Goal: Task Accomplishment & Management: Manage account settings

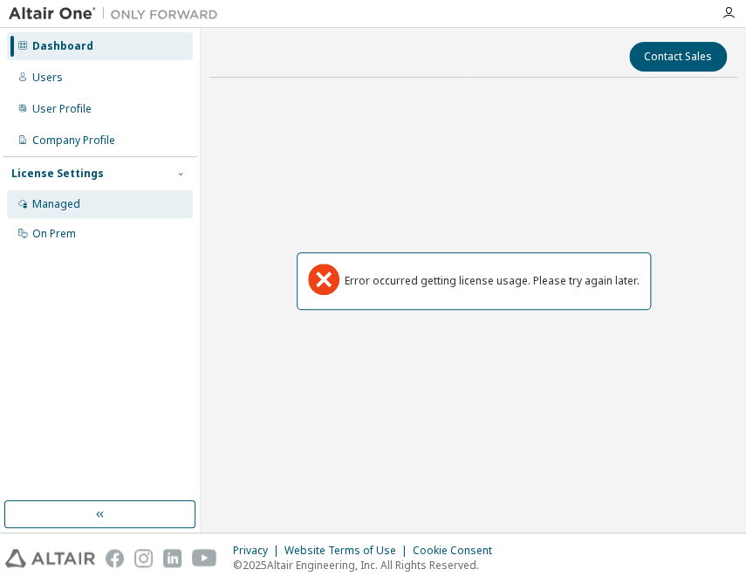
click at [50, 209] on div "Managed" at bounding box center [56, 204] width 48 height 14
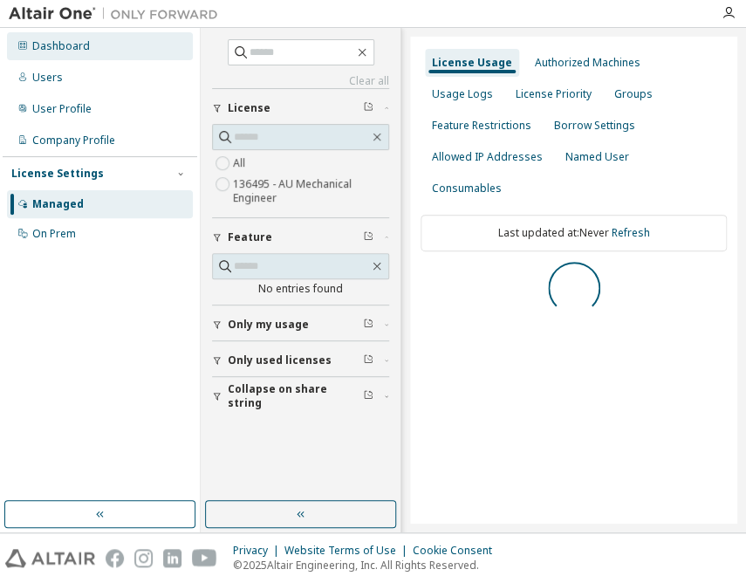
click at [45, 47] on div "Dashboard" at bounding box center [61, 46] width 58 height 14
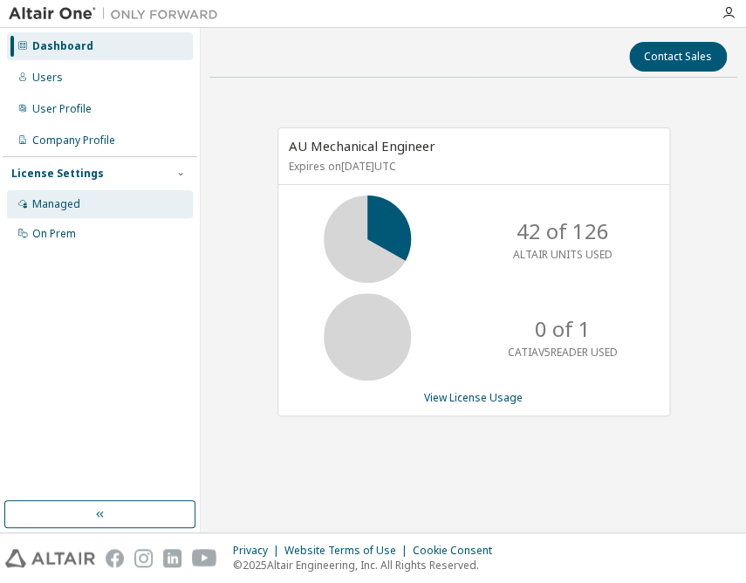
click at [76, 200] on div "Managed" at bounding box center [56, 204] width 48 height 14
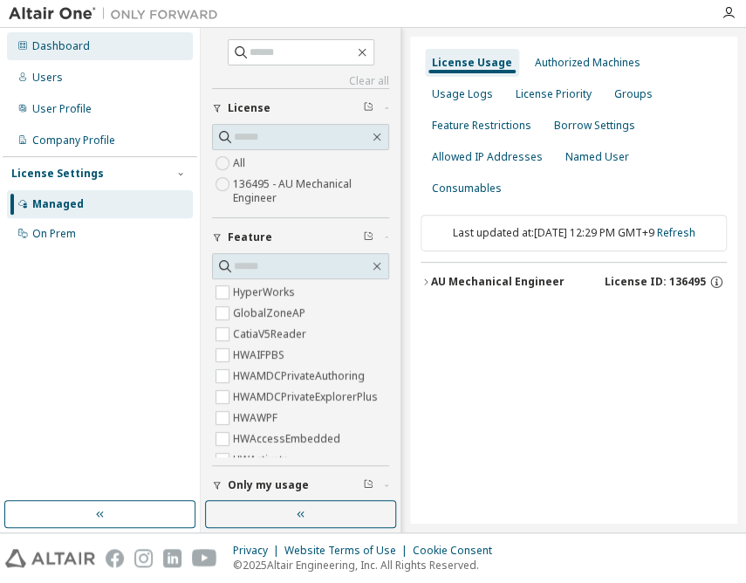
click at [65, 44] on div "Dashboard" at bounding box center [61, 46] width 58 height 14
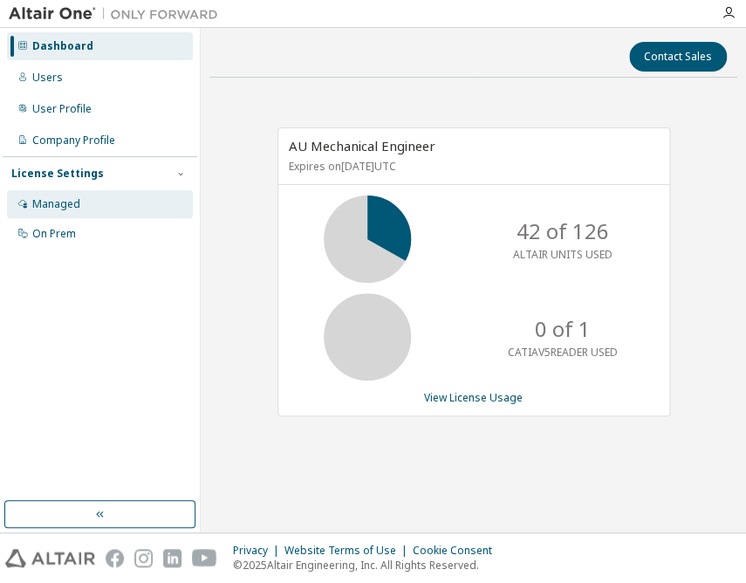
click at [53, 209] on div "Managed" at bounding box center [56, 204] width 48 height 14
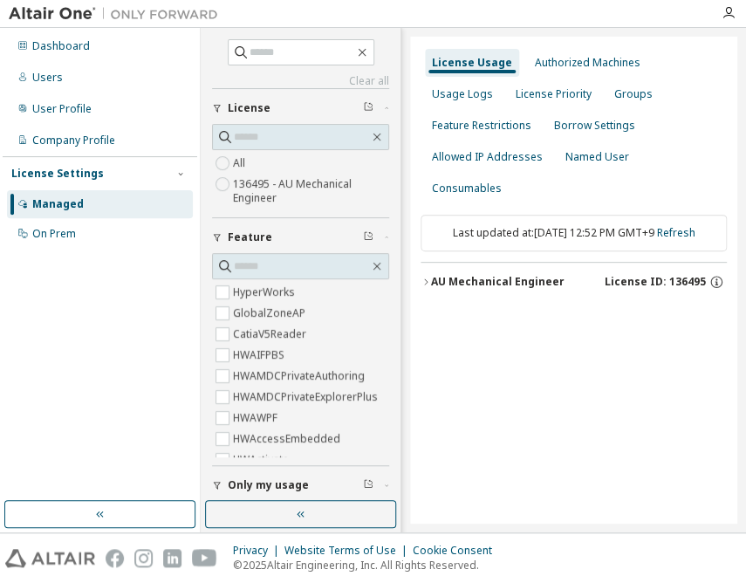
click at [511, 275] on div "AU Mechanical Engineer" at bounding box center [498, 282] width 134 height 14
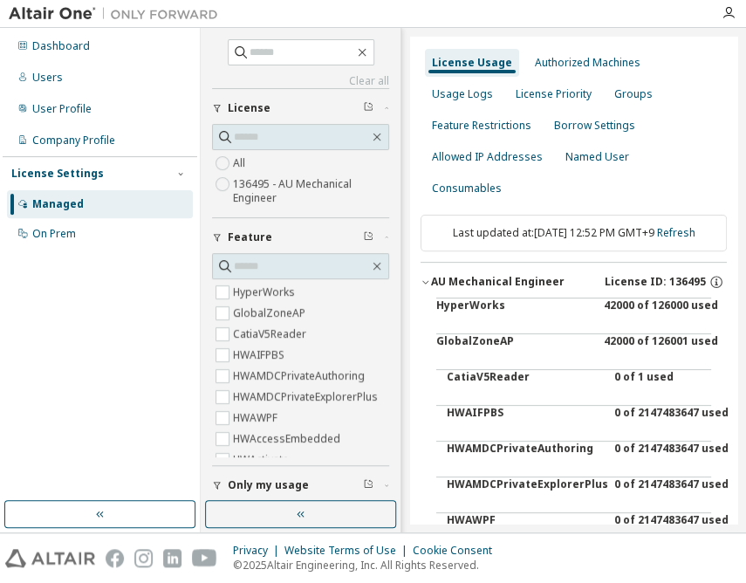
click at [531, 289] on div "AU Mechanical Engineer" at bounding box center [498, 282] width 134 height 14
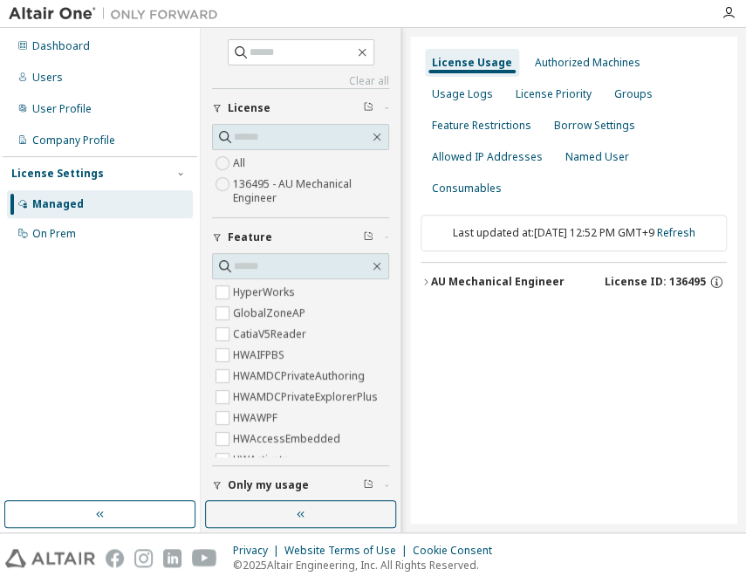
click at [502, 264] on button "AU Mechanical Engineer License ID: 136495" at bounding box center [574, 282] width 306 height 38
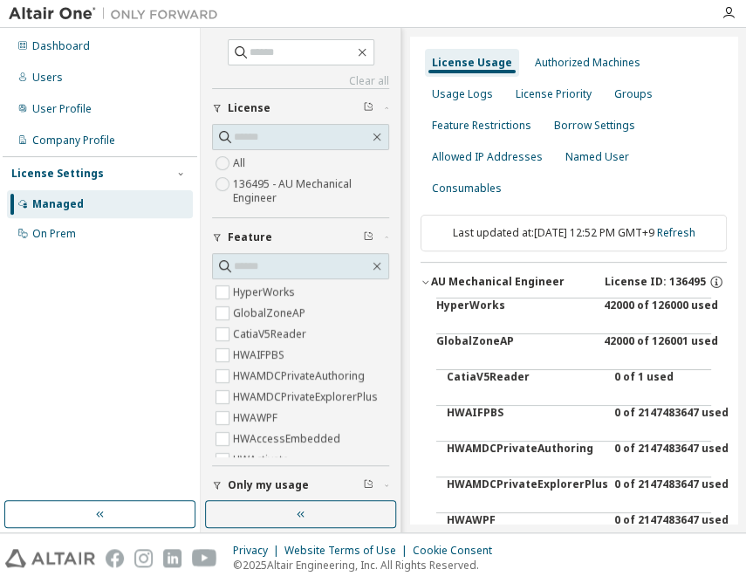
click at [618, 317] on div "42000 of 126000 used" at bounding box center [682, 319] width 157 height 42
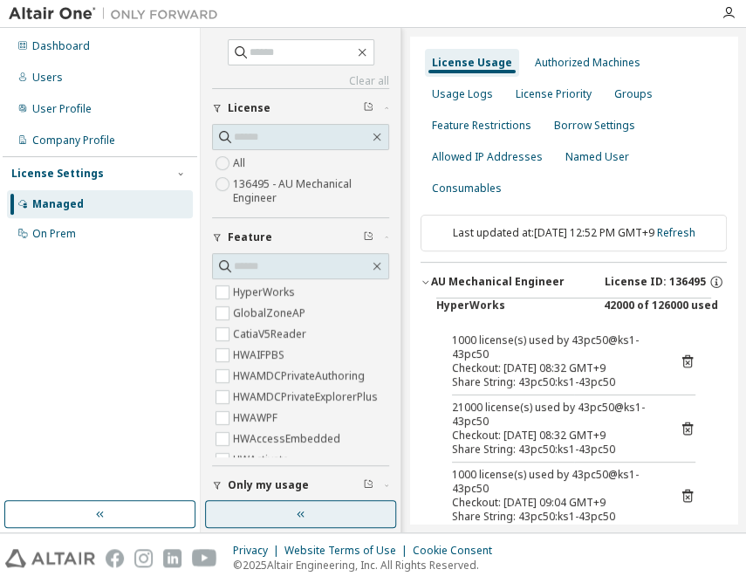
click at [286, 508] on button "button" at bounding box center [300, 514] width 191 height 28
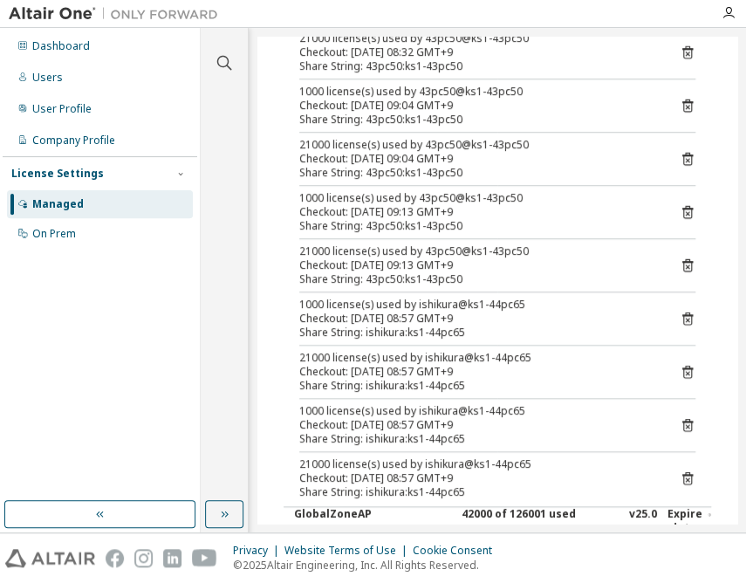
scroll to position [396, 0]
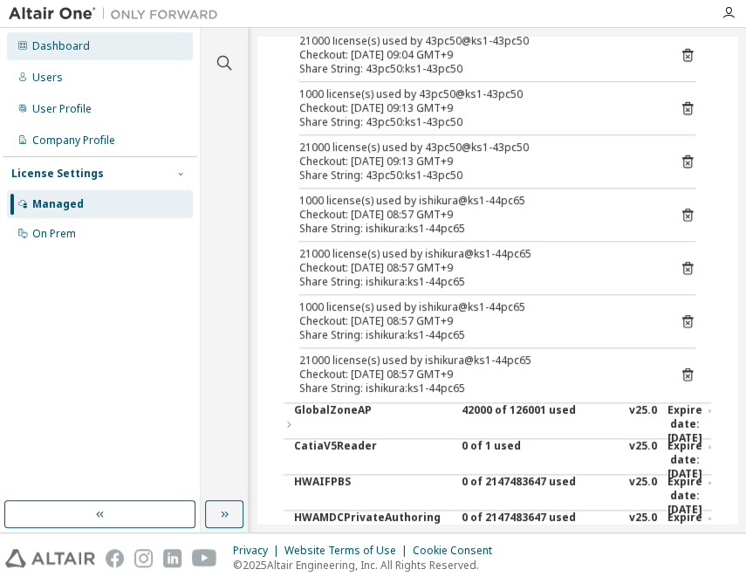
click at [39, 50] on div "Dashboard" at bounding box center [61, 46] width 58 height 14
